Goal: Task Accomplishment & Management: Manage account settings

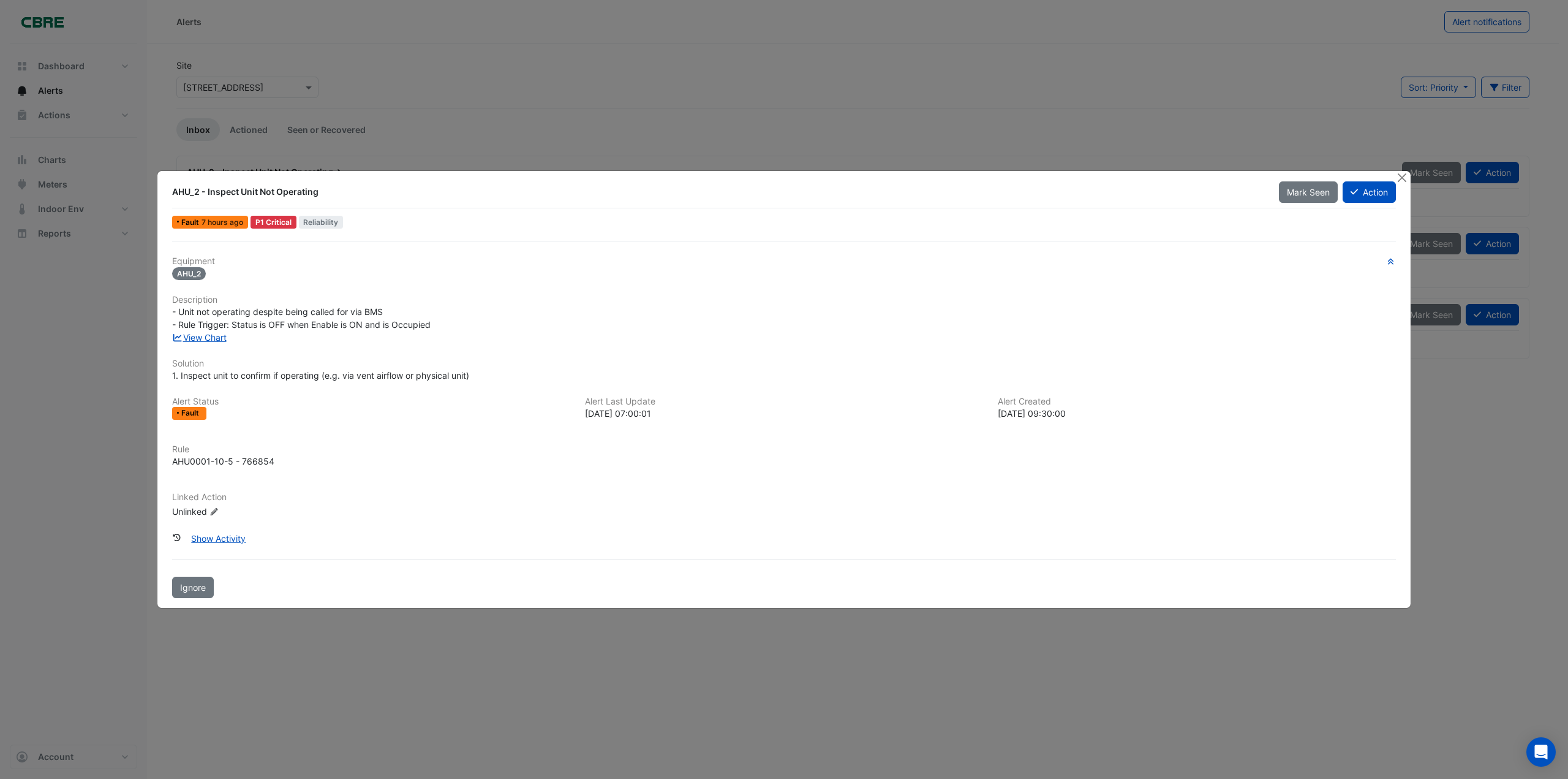
drag, startPoint x: 1402, startPoint y: 178, endPoint x: 1406, endPoint y: 170, distance: 8.9
click at [1402, 178] on button "Close" at bounding box center [1401, 177] width 13 height 13
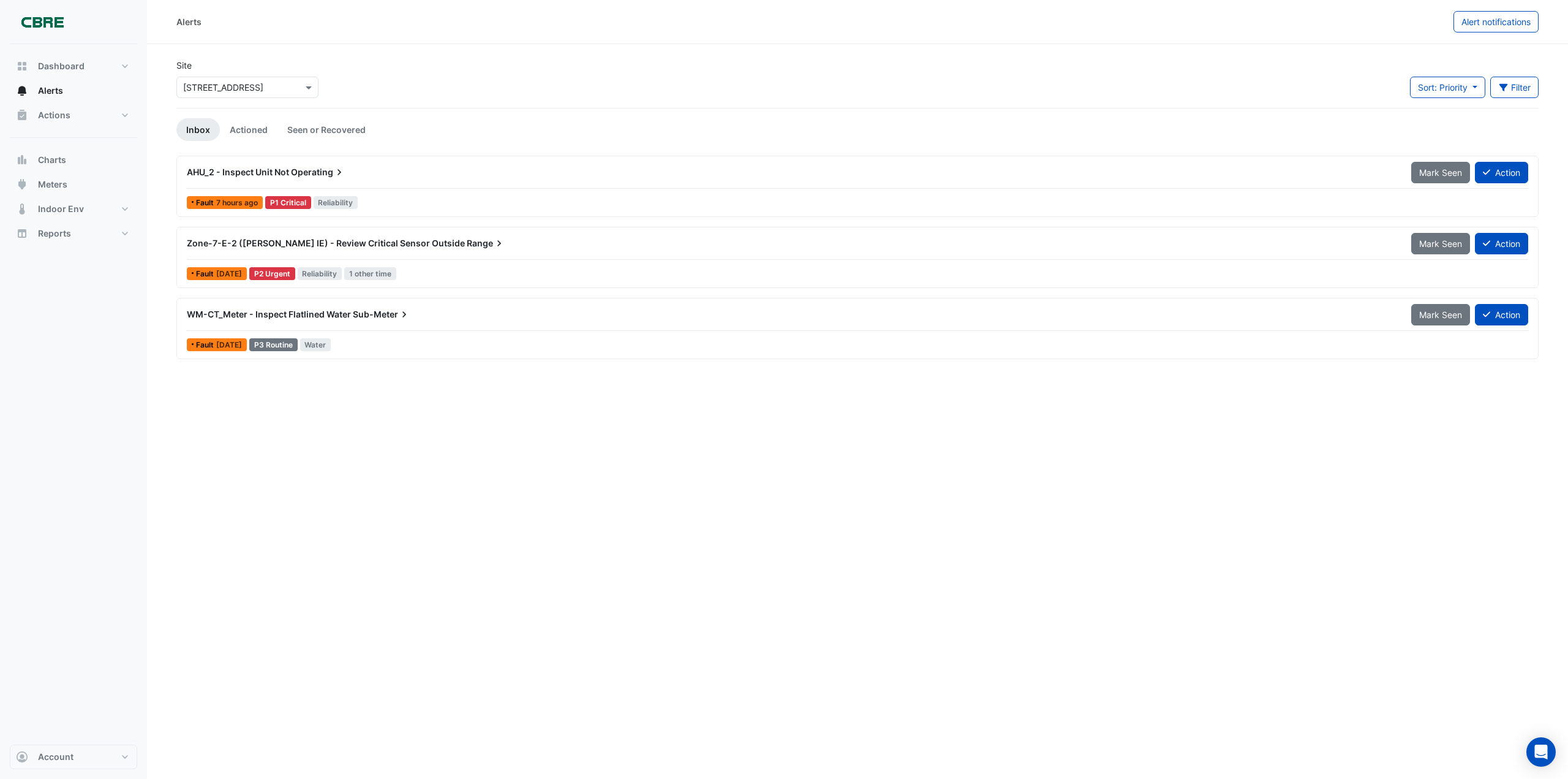
click at [258, 168] on span "AHU_2 - Inspect Unit Not" at bounding box center [238, 172] width 102 height 10
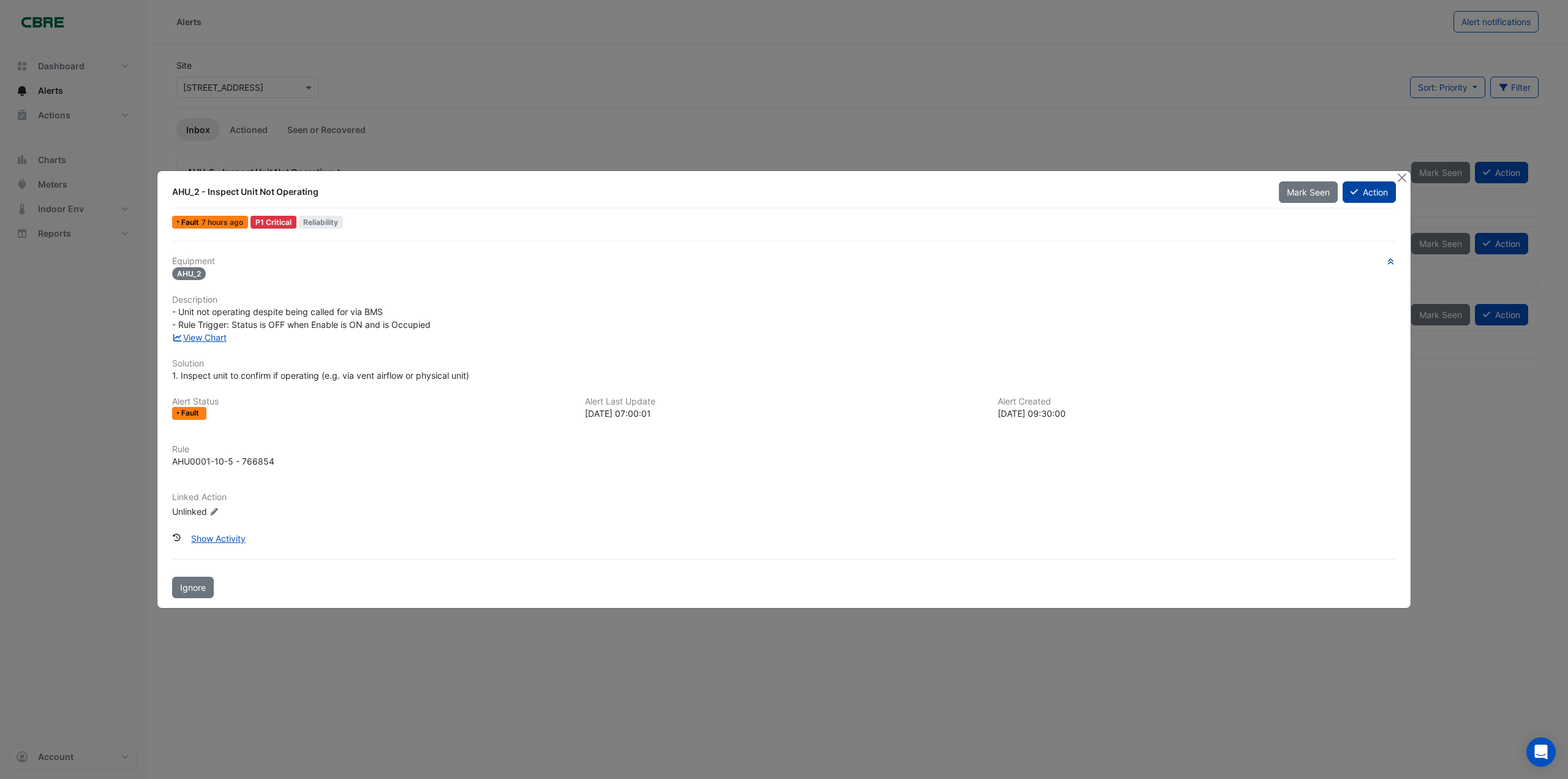
click at [1371, 191] on button "Action" at bounding box center [1369, 192] width 53 height 22
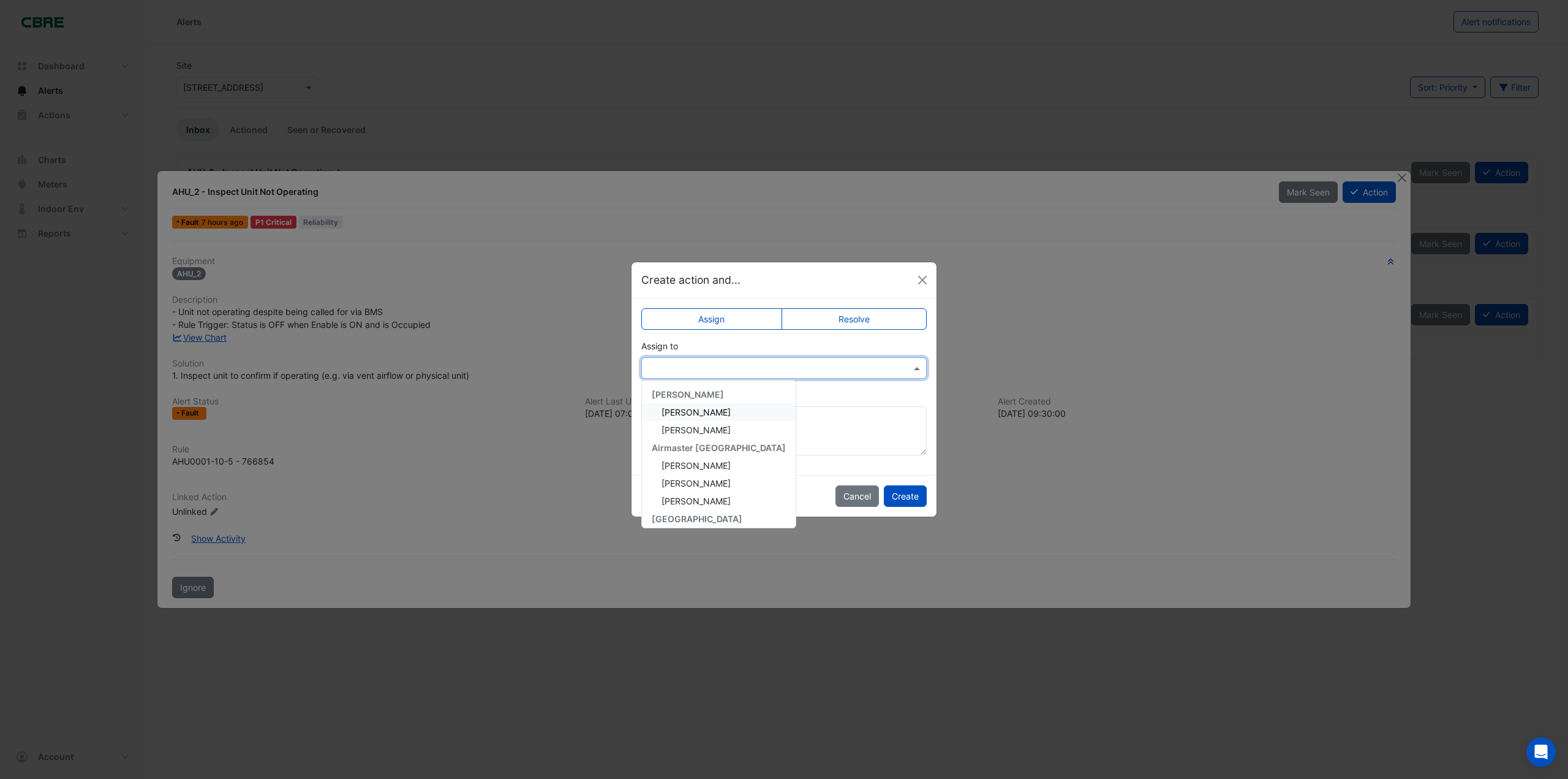
click at [767, 370] on input "text" at bounding box center [772, 368] width 247 height 13
click at [673, 424] on span "[PERSON_NAME]" at bounding box center [696, 424] width 69 height 10
click at [711, 367] on input "text" at bounding box center [772, 368] width 247 height 13
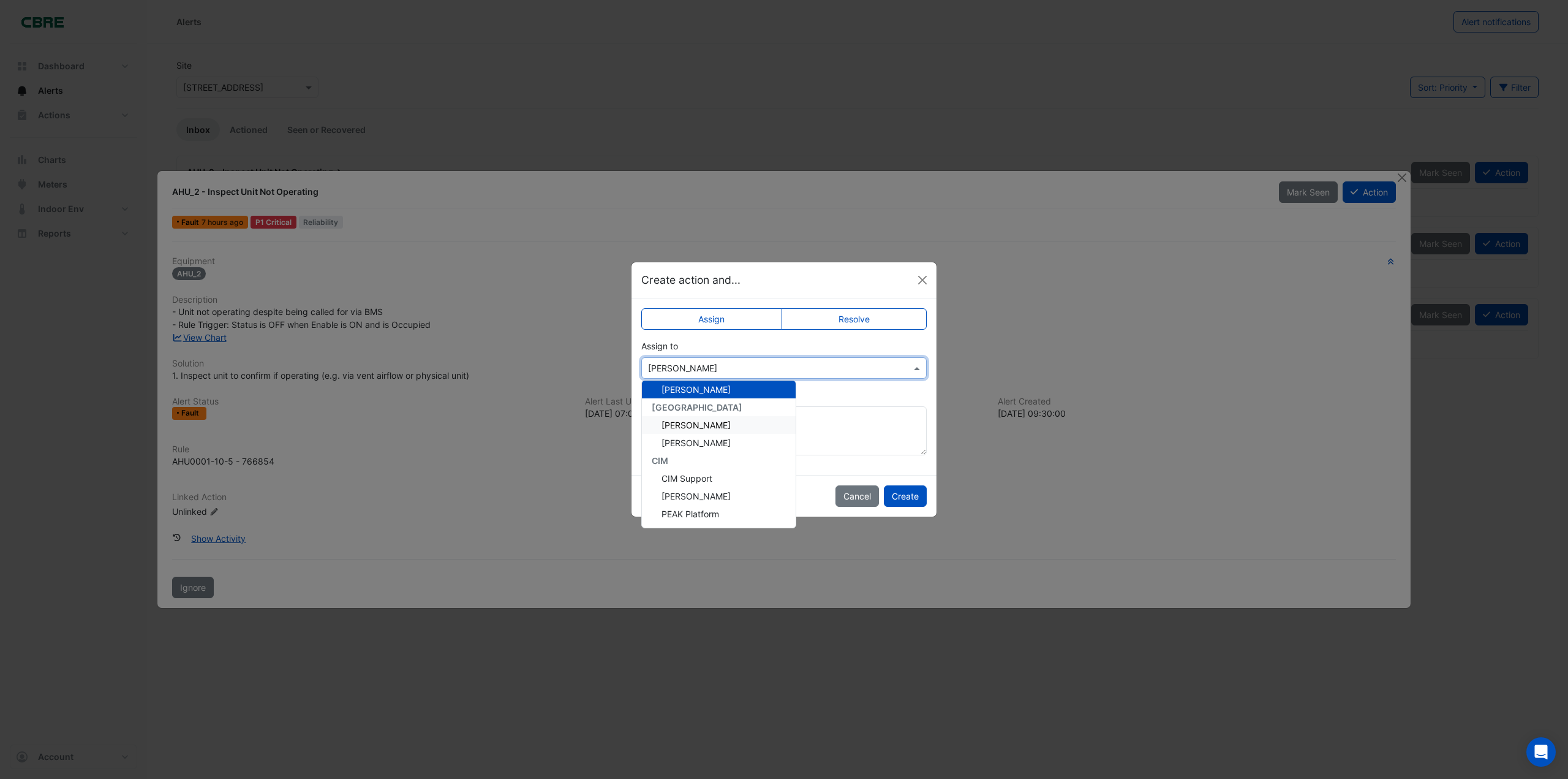
click at [808, 398] on div "Add comment (optional)" at bounding box center [784, 422] width 286 height 67
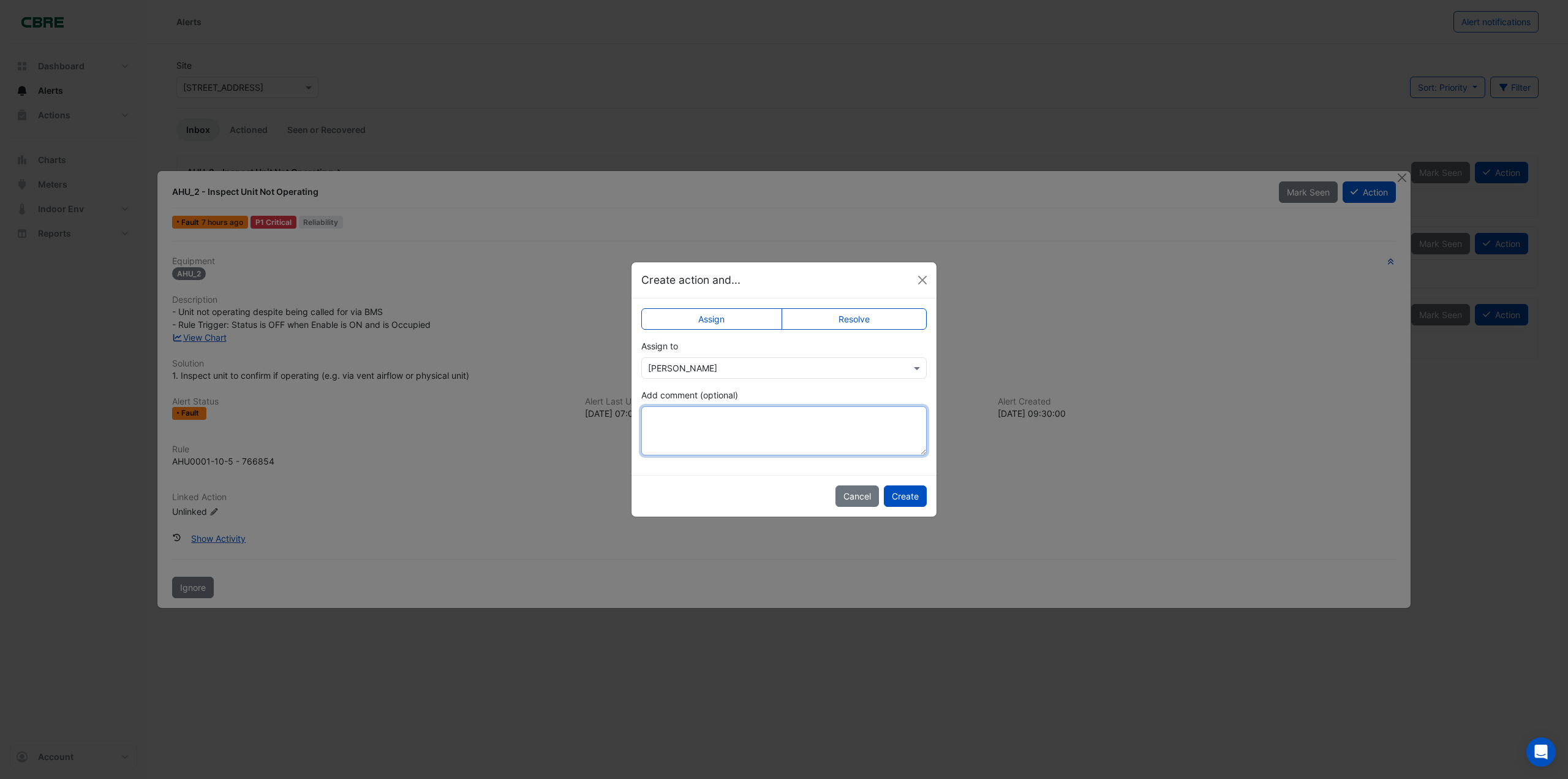
click at [727, 431] on textarea "Add comment (optional)" at bounding box center [784, 430] width 286 height 49
type textarea "**********"
click at [904, 494] on button "Create" at bounding box center [905, 496] width 43 height 22
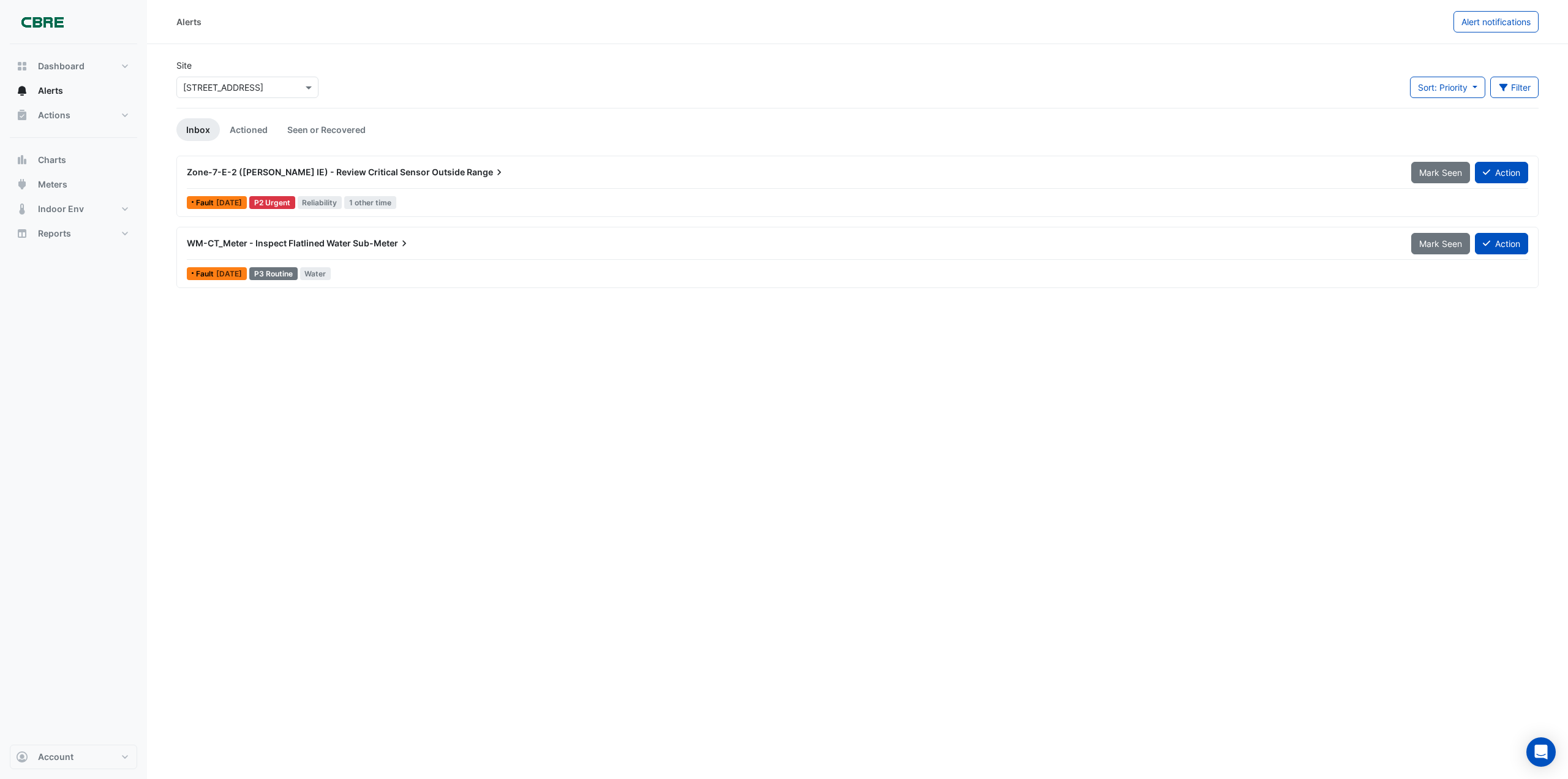
click at [298, 170] on span "Zone-7-E-2 ([PERSON_NAME] IE) - Review Critical Sensor Outside" at bounding box center [326, 172] width 278 height 10
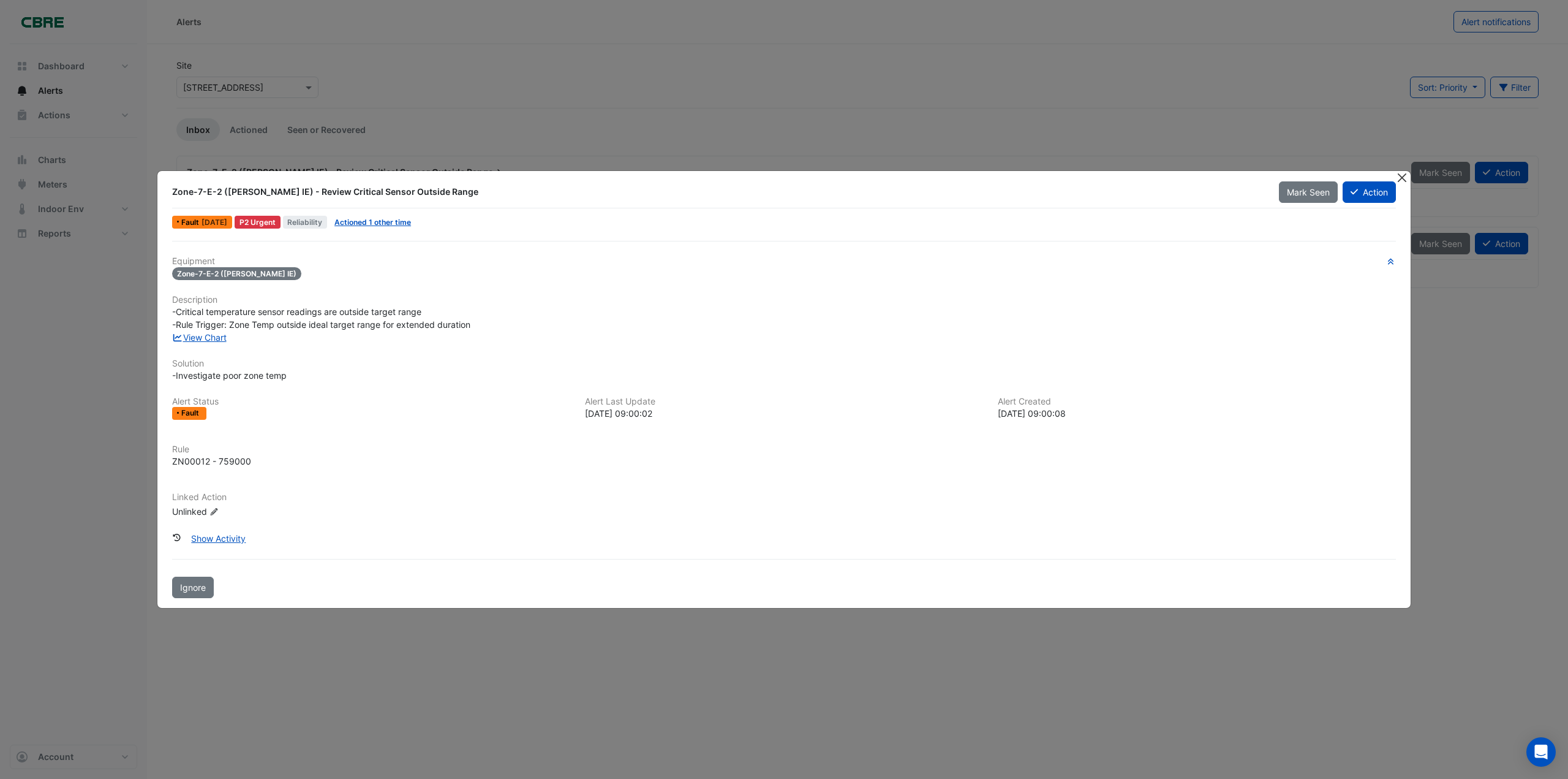
click at [1406, 179] on button "Close" at bounding box center [1401, 177] width 13 height 13
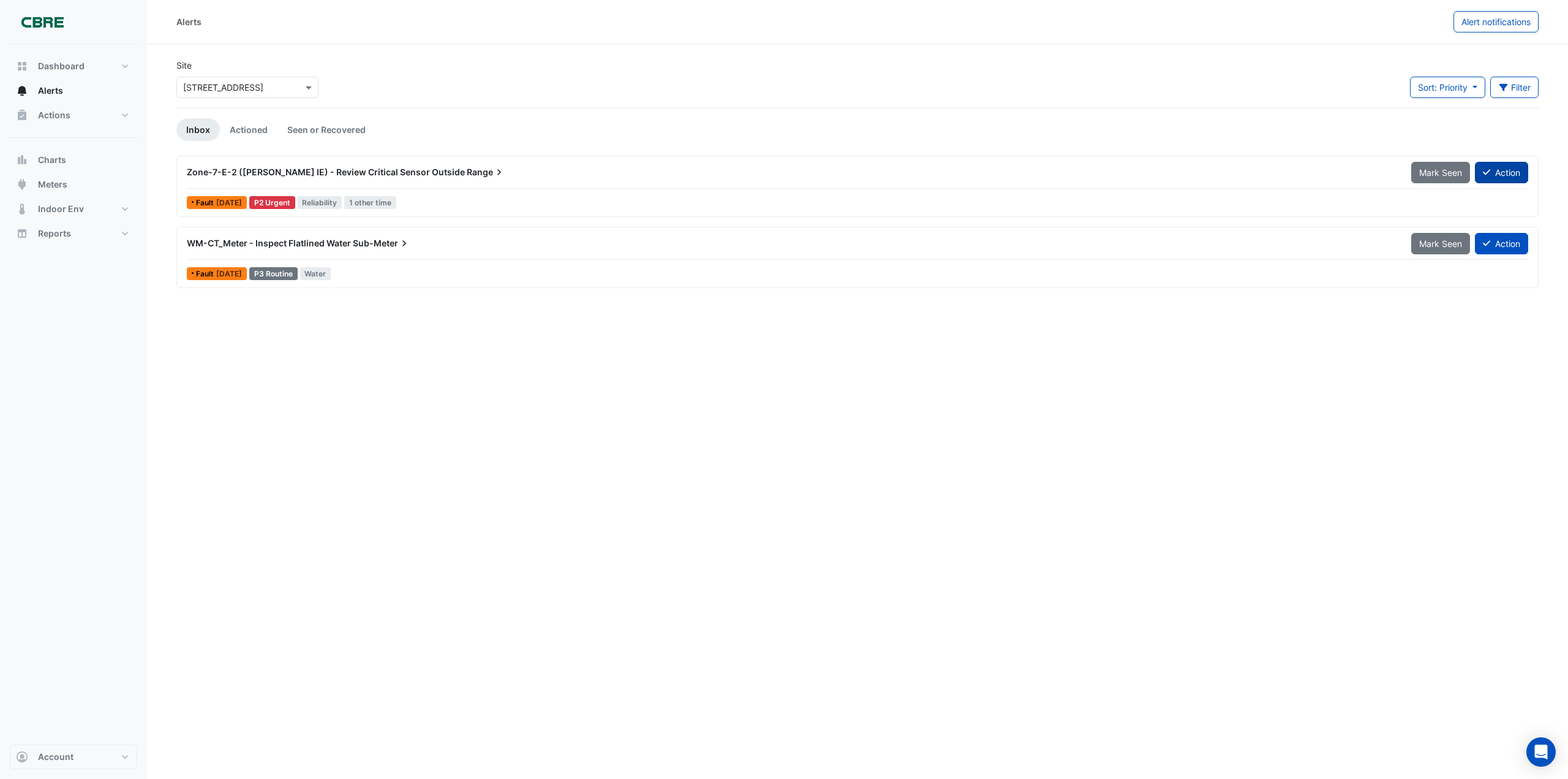
click at [1513, 168] on button "Action" at bounding box center [1501, 172] width 53 height 22
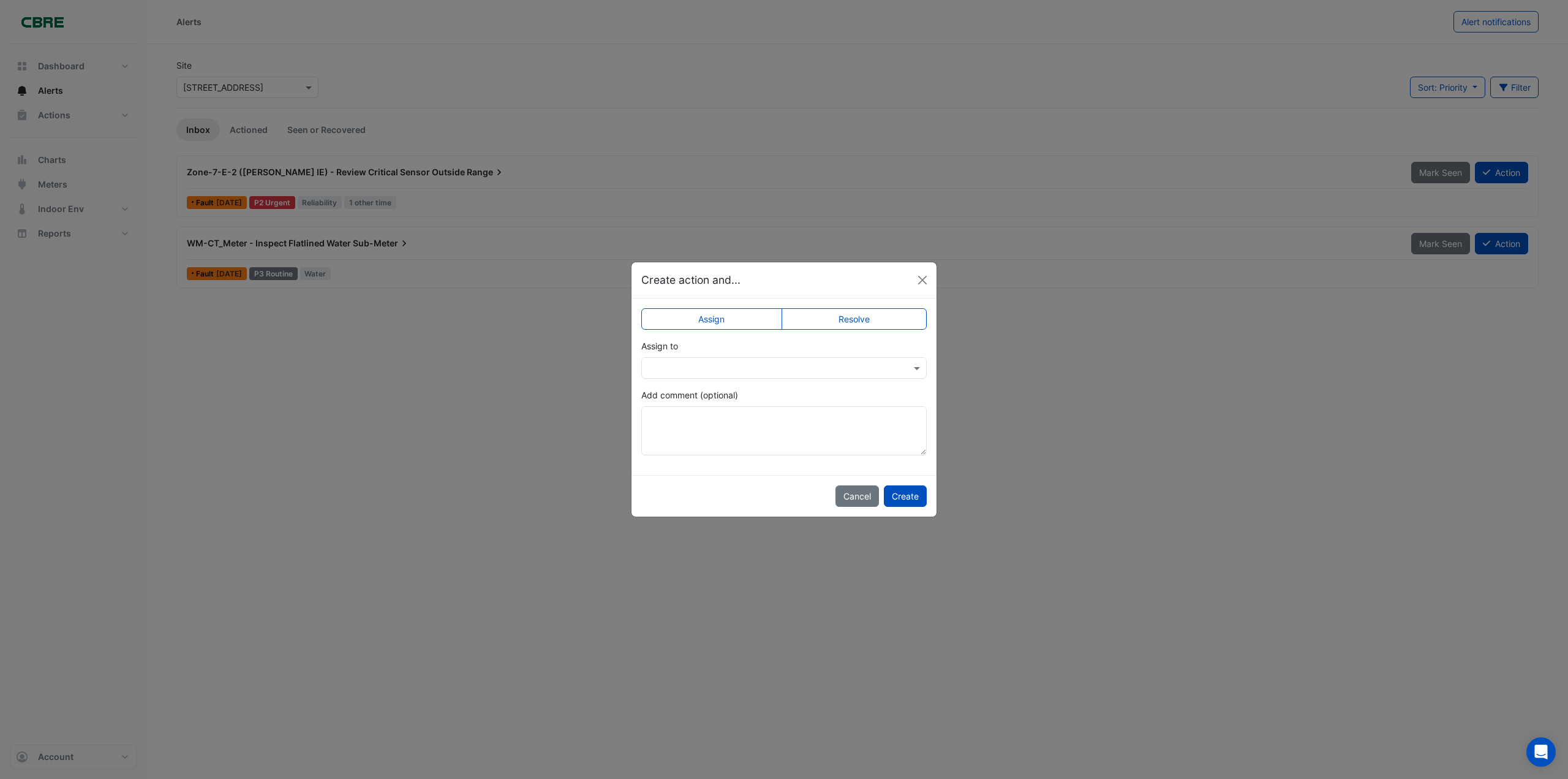
click at [698, 364] on input "text" at bounding box center [772, 368] width 247 height 13
click at [693, 503] on span "[PERSON_NAME]" at bounding box center [696, 501] width 69 height 10
click at [922, 495] on button "Create" at bounding box center [905, 496] width 43 height 22
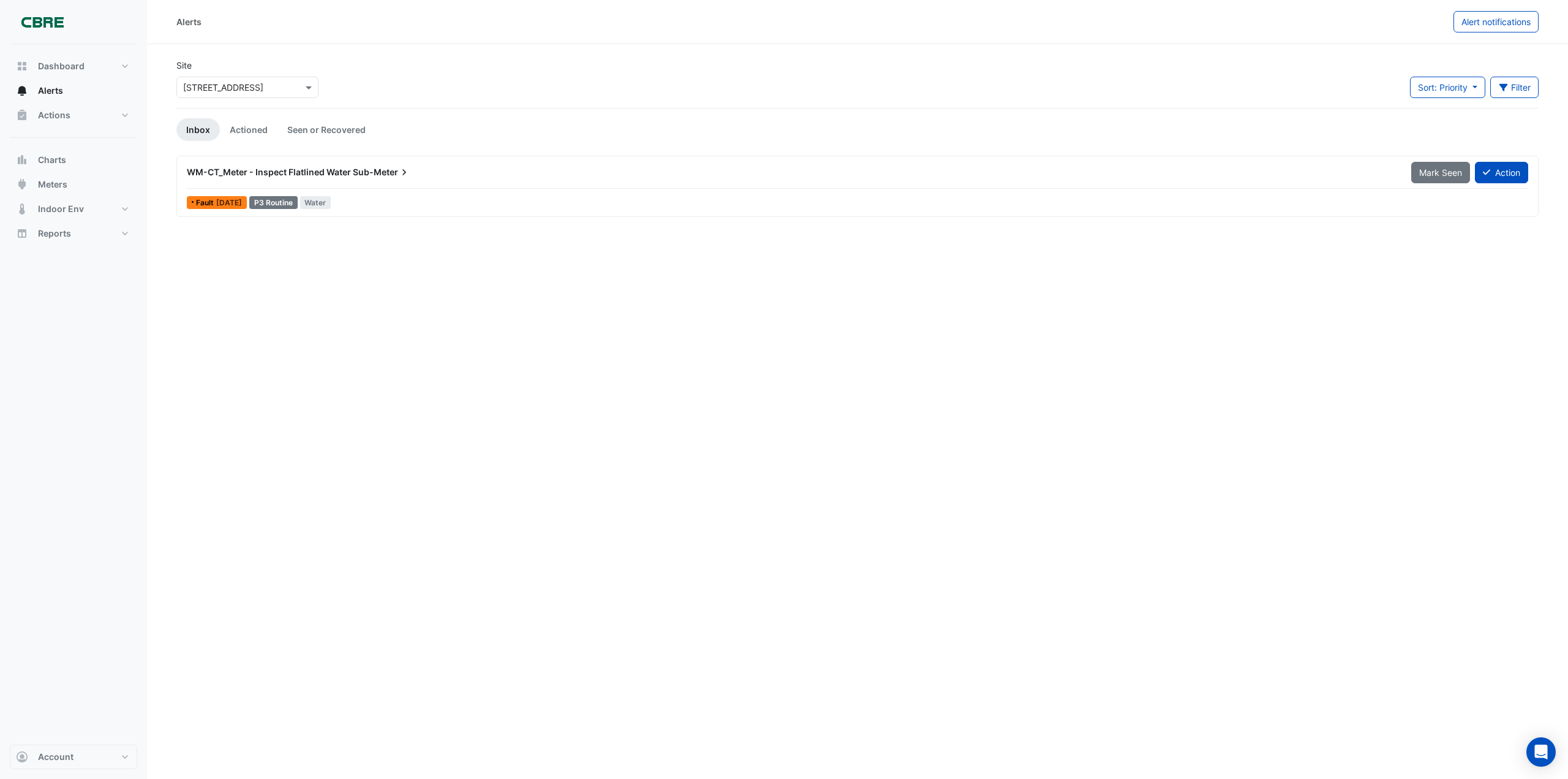
click at [432, 170] on div "WM-CT_Meter - Inspect Flatlined Water Sub-Meter" at bounding box center [791, 172] width 1209 height 12
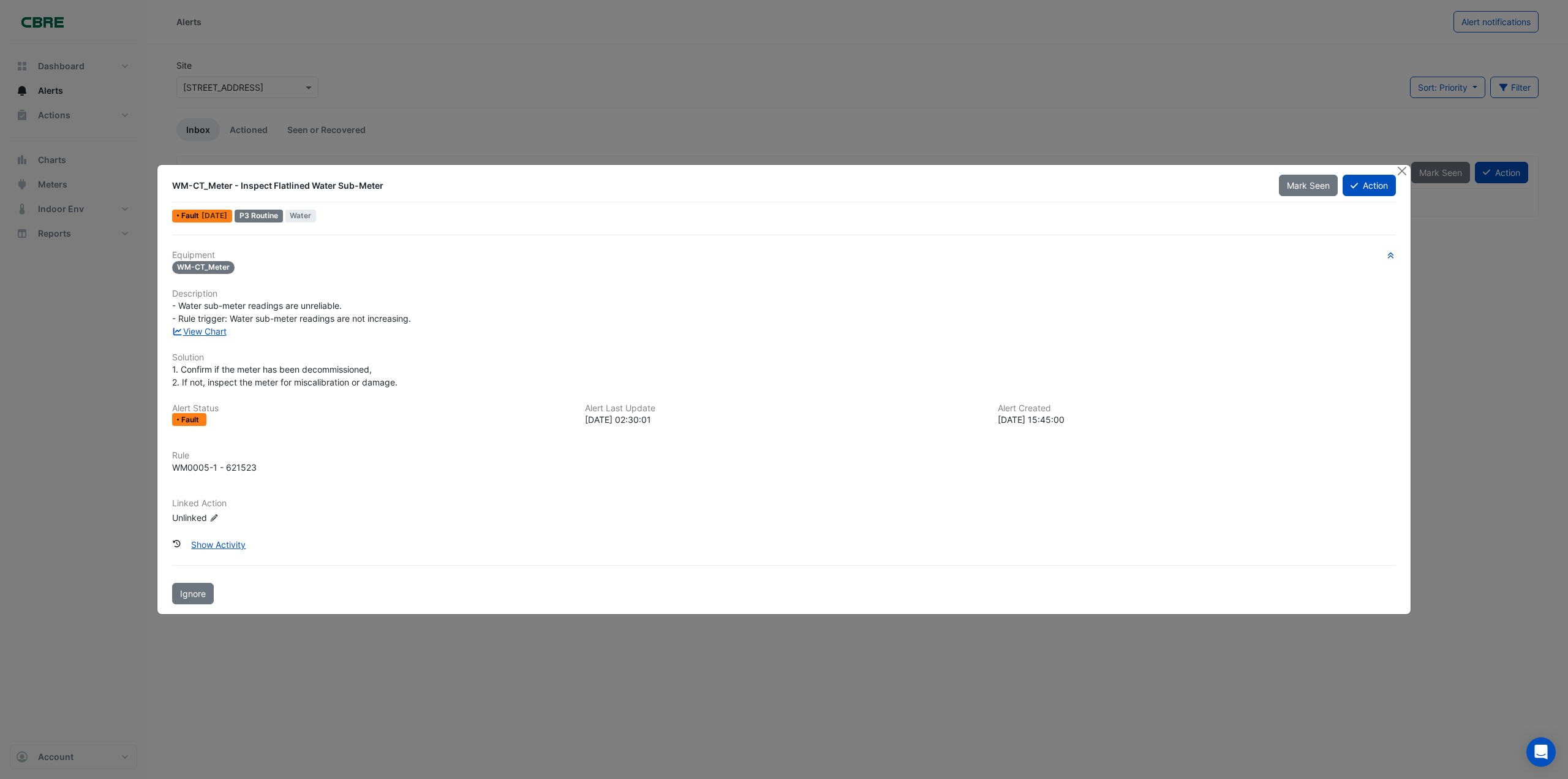
drag, startPoint x: 1361, startPoint y: 184, endPoint x: 1325, endPoint y: 334, distance: 154.3
click at [1325, 334] on div "WM-CT_Meter - Inspect Flatlined Water Sub-Meter Mark Seen Action Fault [DATE] P…" at bounding box center [784, 390] width 1253 height 450
click at [1359, 187] on button "Action" at bounding box center [1369, 185] width 53 height 22
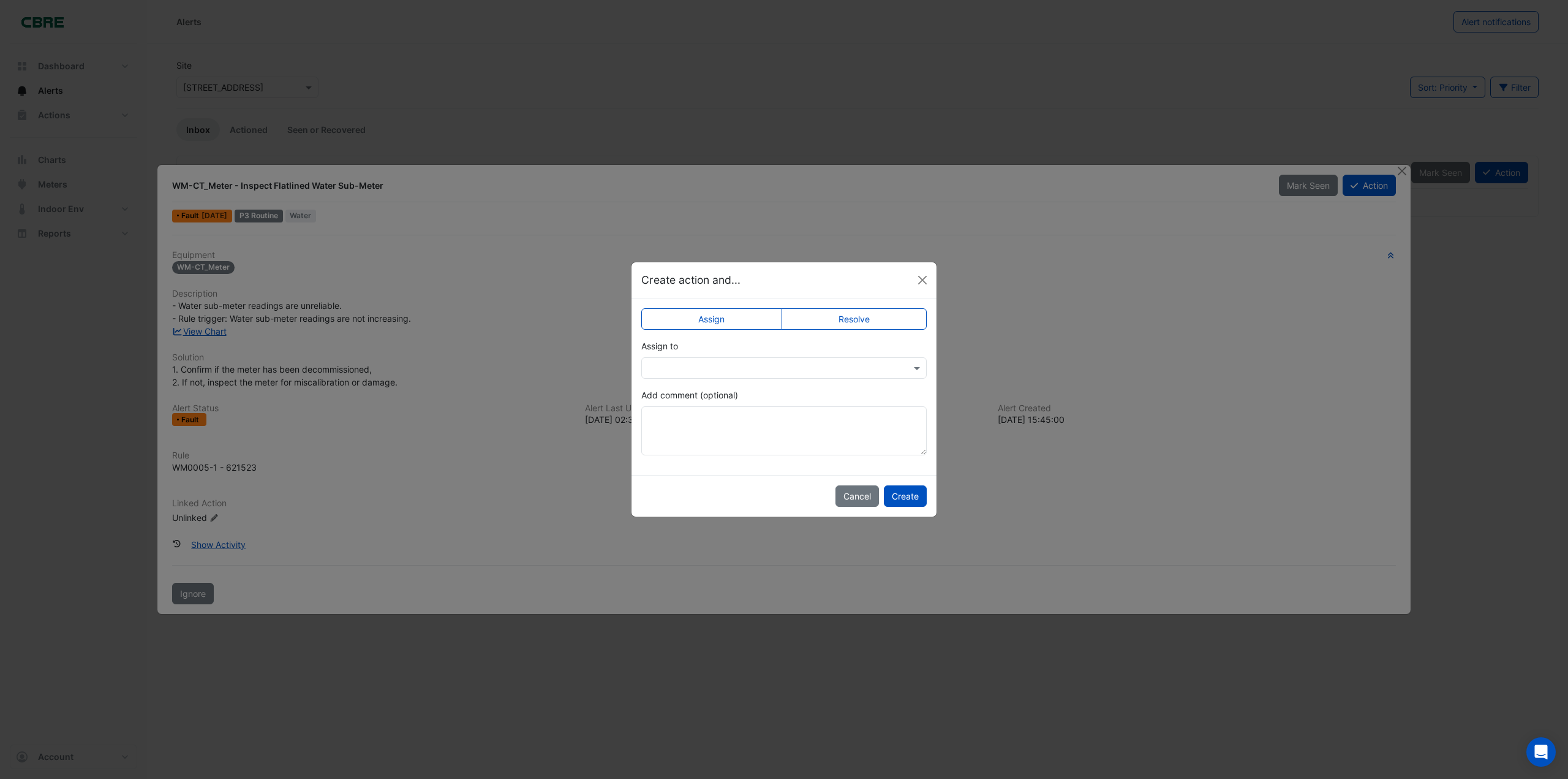
click at [718, 372] on input "text" at bounding box center [772, 368] width 247 height 13
click at [694, 495] on span "[PERSON_NAME]" at bounding box center [696, 495] width 69 height 10
click at [673, 421] on textarea "Add comment (optional)" at bounding box center [784, 430] width 286 height 49
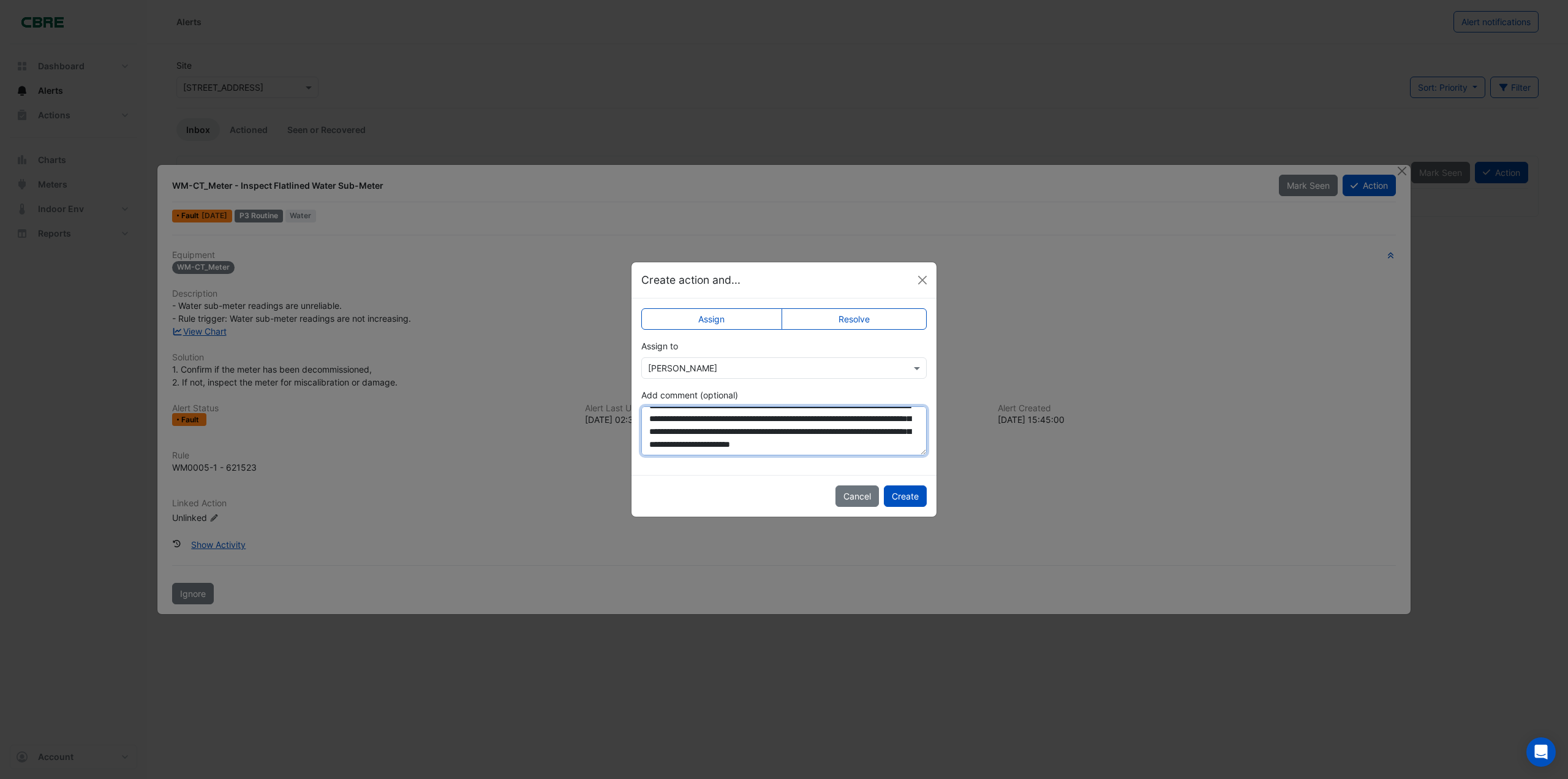
scroll to position [24, 0]
click at [746, 430] on textarea "**********" at bounding box center [784, 430] width 286 height 49
type textarea "**********"
click at [904, 493] on button "Create" at bounding box center [905, 496] width 43 height 22
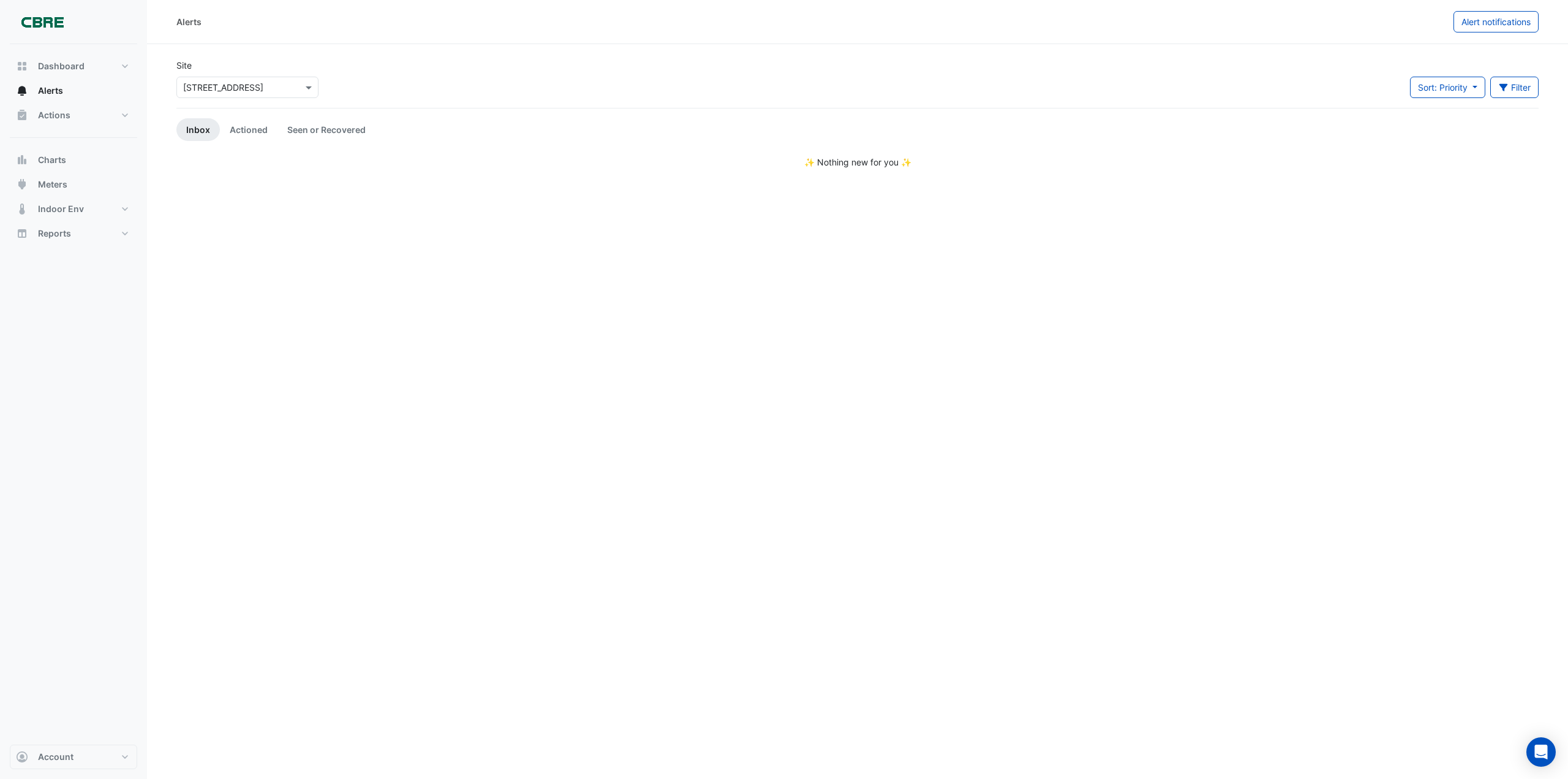
drag, startPoint x: 766, startPoint y: 379, endPoint x: 1053, endPoint y: 197, distance: 339.8
click at [766, 378] on div "Alerts Alert notifications Site Select a Site × [STREET_ADDRESS] Sort: Priority…" at bounding box center [858, 389] width 1421 height 779
